Goal: Check status: Check status

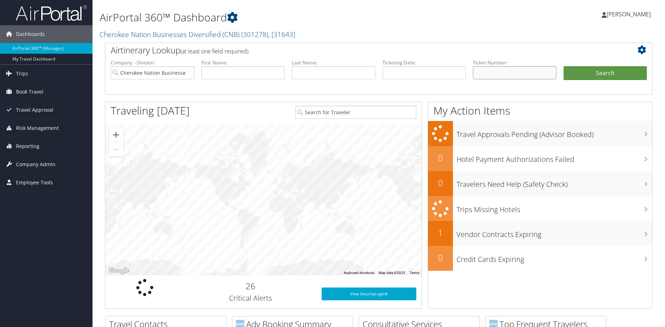
click at [528, 74] on input "text" at bounding box center [515, 72] width 84 height 13
paste input "0067311700992"
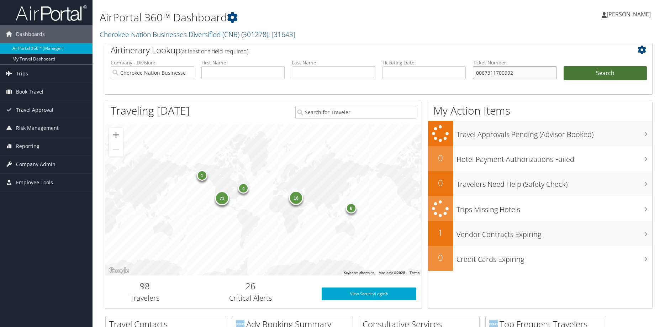
type input "0067311700992"
click at [609, 75] on button "Search" at bounding box center [606, 73] width 84 height 14
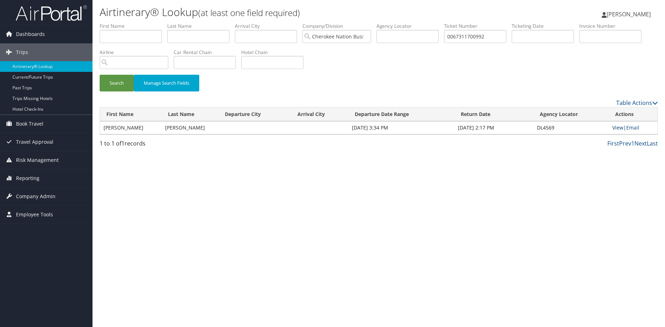
click at [617, 127] on link "View" at bounding box center [617, 127] width 11 height 7
click at [497, 40] on input "0067311700992" at bounding box center [475, 36] width 62 height 13
paste input "1731162680"
click at [100, 75] on button "Search" at bounding box center [117, 83] width 34 height 17
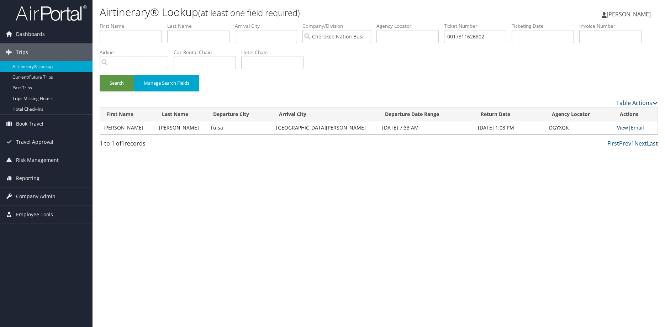
click at [617, 128] on link "View" at bounding box center [622, 127] width 11 height 7
click at [502, 34] on input "0017311626802" at bounding box center [475, 36] width 62 height 13
paste input "67311024683"
click at [100, 75] on button "Search" at bounding box center [117, 83] width 34 height 17
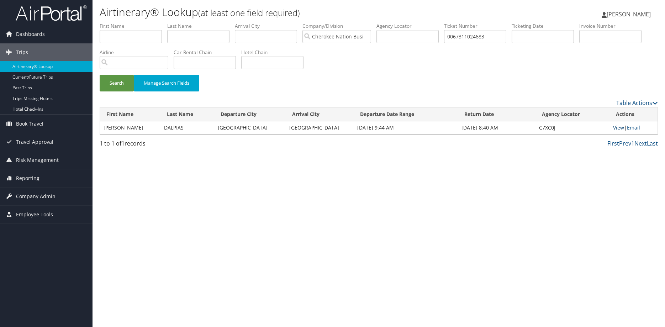
click at [617, 126] on link "View" at bounding box center [618, 127] width 11 height 7
click at [502, 39] on input "0067311024683" at bounding box center [475, 36] width 62 height 13
paste input "5267311610305"
type input "5267311610305"
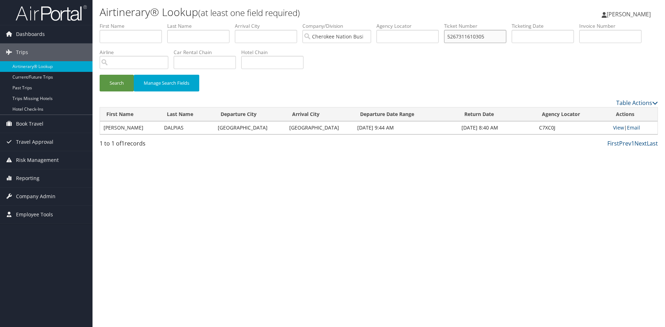
click at [100, 75] on button "Search" at bounding box center [117, 83] width 34 height 17
click at [617, 128] on link "View" at bounding box center [618, 127] width 11 height 7
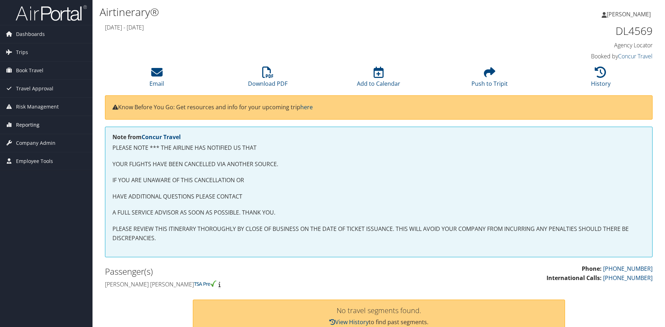
click at [32, 120] on span "Reporting" at bounding box center [27, 125] width 23 height 18
click at [264, 83] on link "Download PDF" at bounding box center [267, 78] width 39 height 17
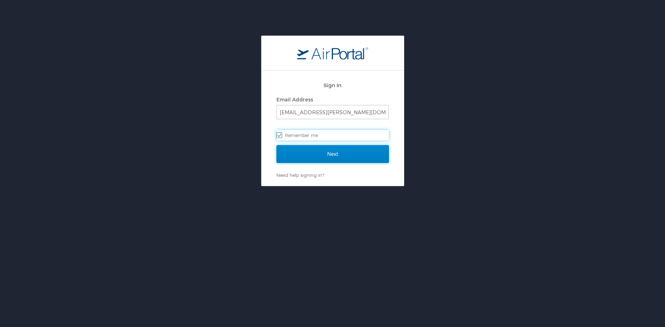
click at [335, 154] on input "Next" at bounding box center [332, 154] width 112 height 18
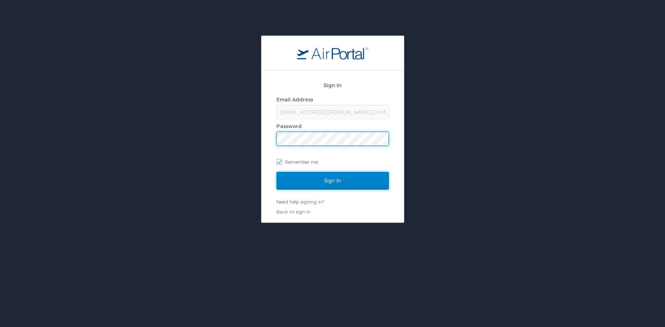
click at [336, 178] on input "Sign In" at bounding box center [332, 181] width 112 height 18
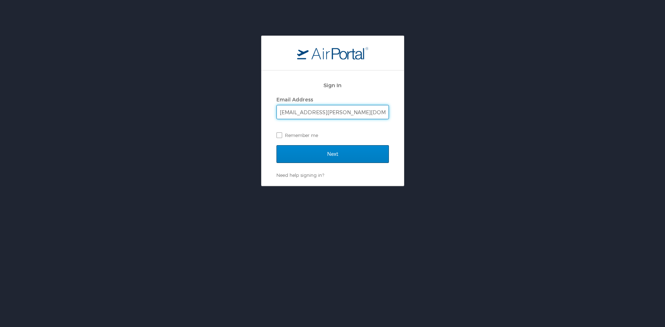
type input "[EMAIL_ADDRESS][PERSON_NAME][DOMAIN_NAME]"
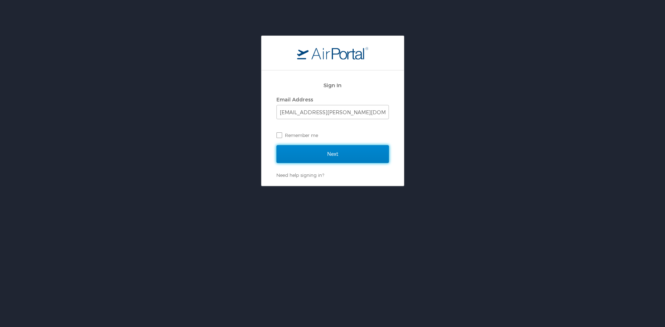
click at [327, 155] on input "Next" at bounding box center [332, 154] width 112 height 18
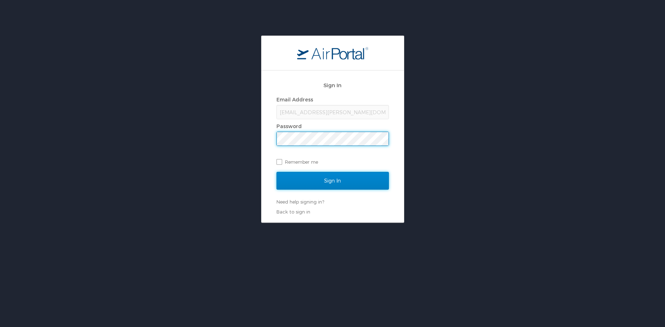
click at [328, 175] on input "Sign In" at bounding box center [332, 181] width 112 height 18
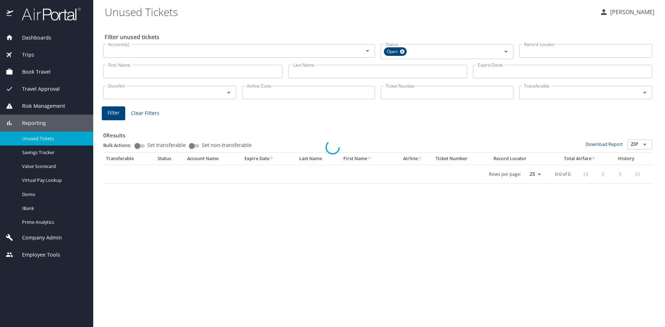
select select "US"
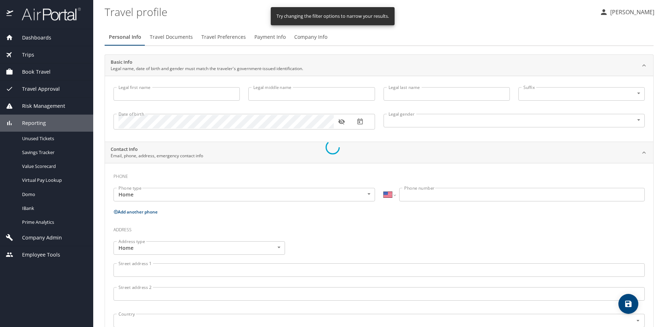
type input "April"
type input "McBride"
type input "Female"
select select "US"
select select "IN"
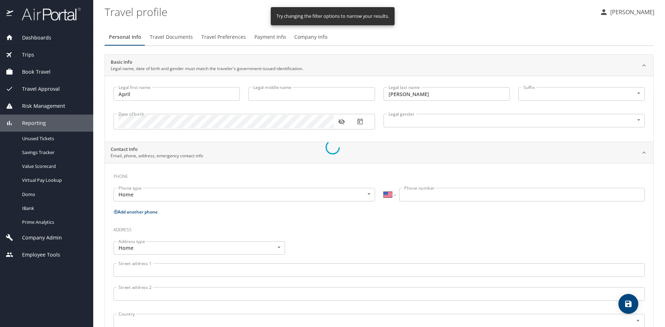
select select "IN"
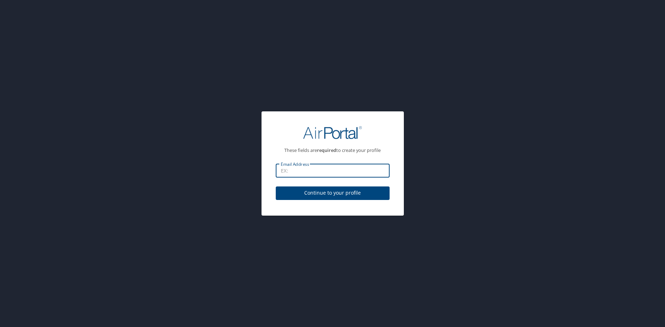
click at [322, 175] on input "Email Address" at bounding box center [333, 171] width 114 height 14
type input "april.mcbride@cherokee-federal.com"
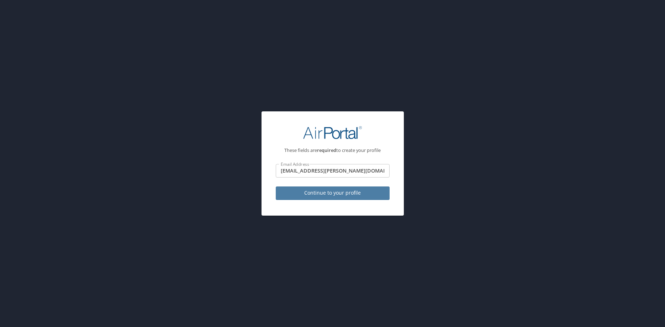
click at [340, 193] on span "Continue to your profile" at bounding box center [332, 193] width 102 height 9
select select "US"
select select "IN"
select select "US"
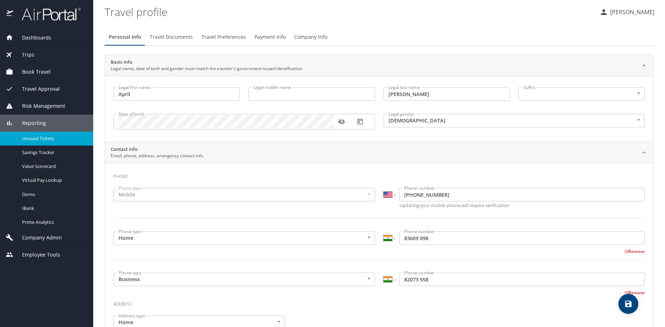
click at [30, 139] on span "Unused Tickets" at bounding box center [53, 138] width 63 height 7
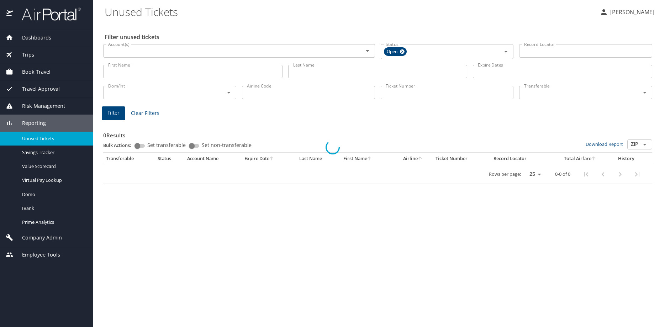
click at [408, 94] on input "Ticket Number" at bounding box center [447, 93] width 133 height 14
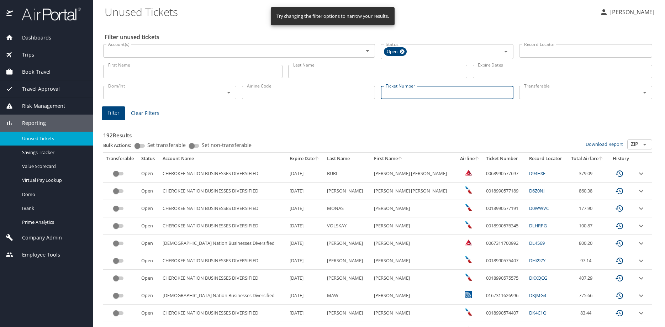
paste input "0067311700992"
type input "0067311700992"
click at [113, 110] on span "Filter" at bounding box center [113, 111] width 12 height 9
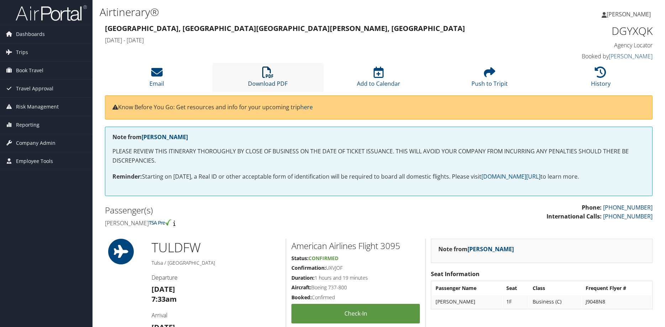
click at [266, 77] on icon at bounding box center [267, 72] width 11 height 11
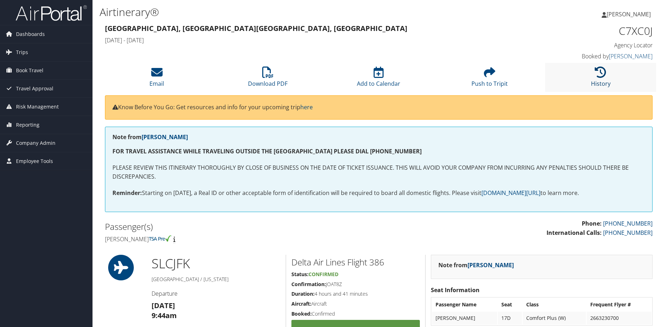
click at [601, 77] on icon at bounding box center [600, 72] width 11 height 11
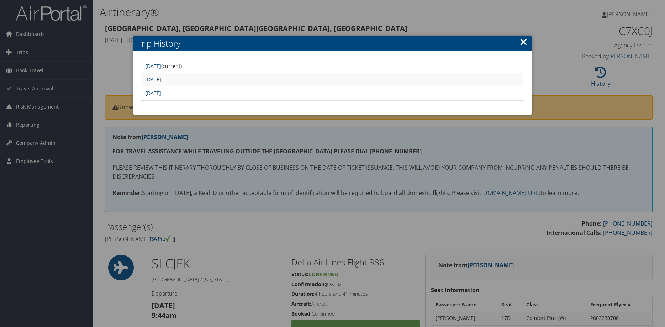
click at [161, 80] on link "[DATE]" at bounding box center [153, 79] width 16 height 7
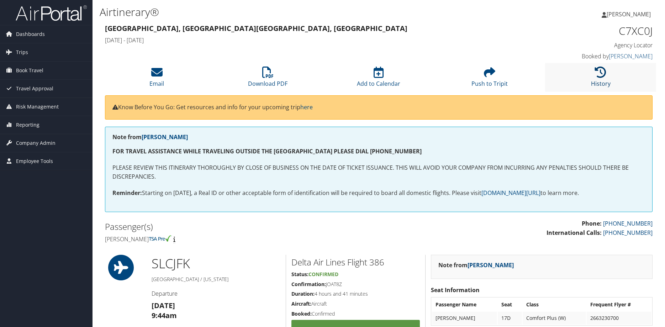
click at [603, 83] on link "History" at bounding box center [601, 78] width 20 height 17
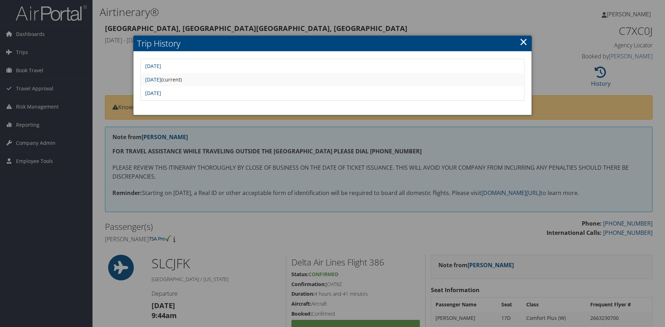
click at [161, 92] on link "Wed May 14 13:28:26 MDT 2025" at bounding box center [153, 93] width 16 height 7
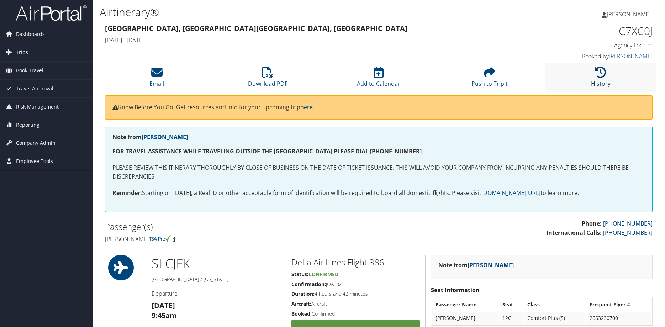
click at [605, 81] on link "History" at bounding box center [601, 78] width 20 height 17
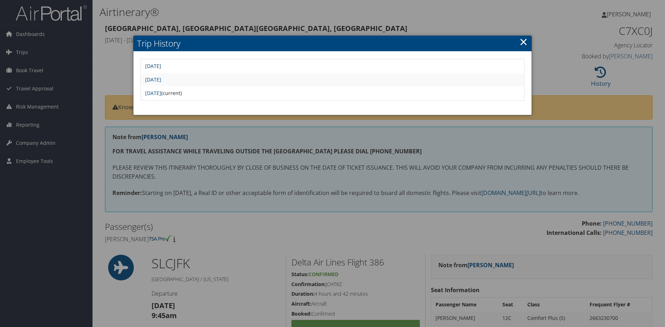
click at [161, 66] on link "[DATE]" at bounding box center [153, 66] width 16 height 7
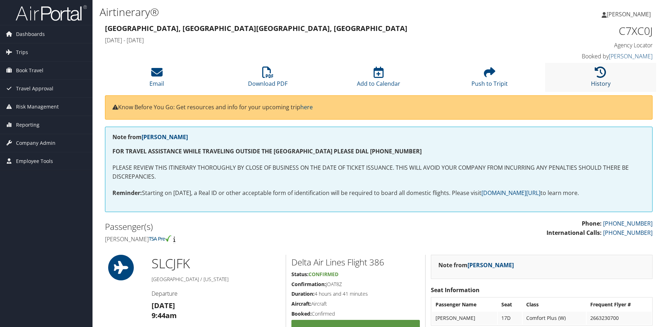
click at [592, 80] on li "History" at bounding box center [600, 77] width 111 height 29
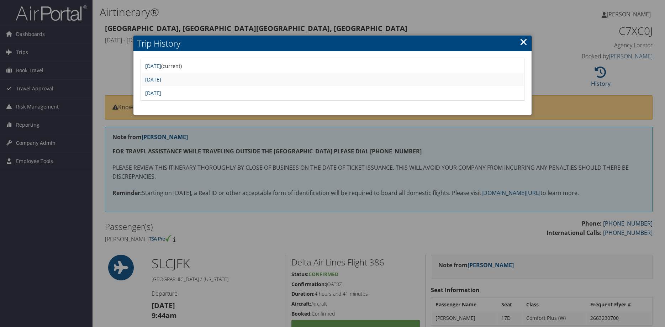
click at [191, 97] on td "Wed May 14 13:28:26 MDT 2025" at bounding box center [333, 93] width 382 height 13
click at [161, 95] on link "Wed May 14 13:28:26 MDT 2025" at bounding box center [153, 93] width 16 height 7
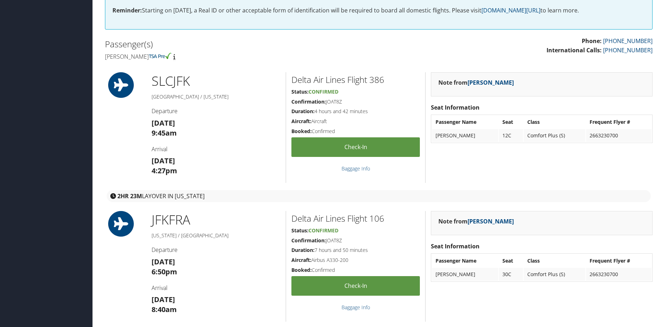
scroll to position [181, 0]
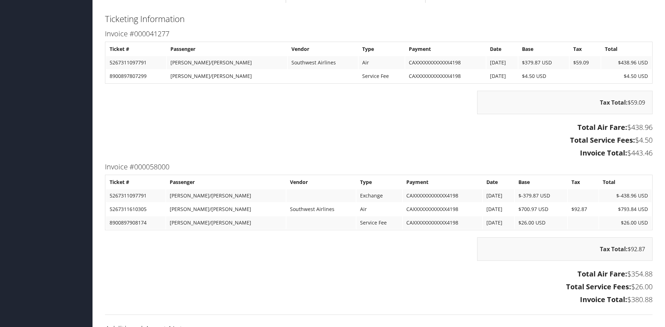
scroll to position [1089, 0]
